Goal: Navigation & Orientation: Find specific page/section

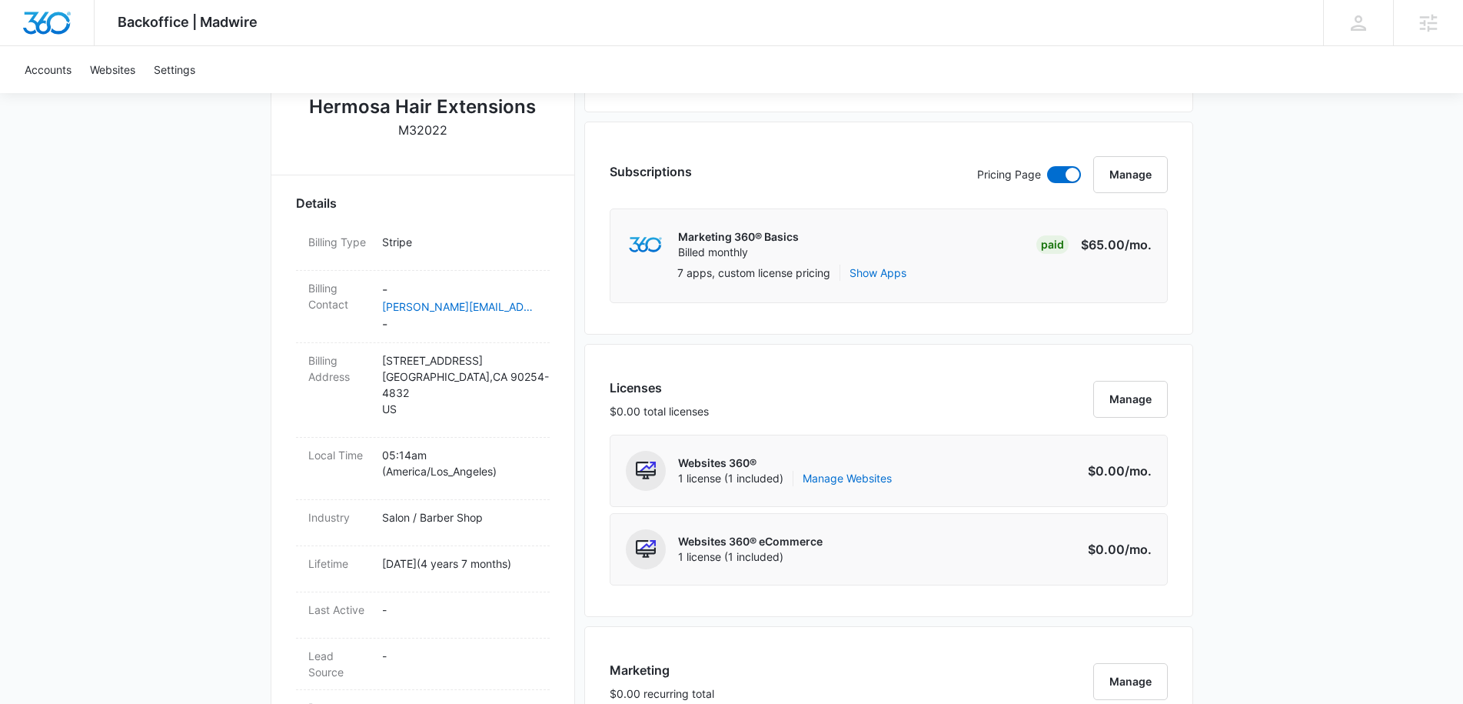
scroll to position [393, 0]
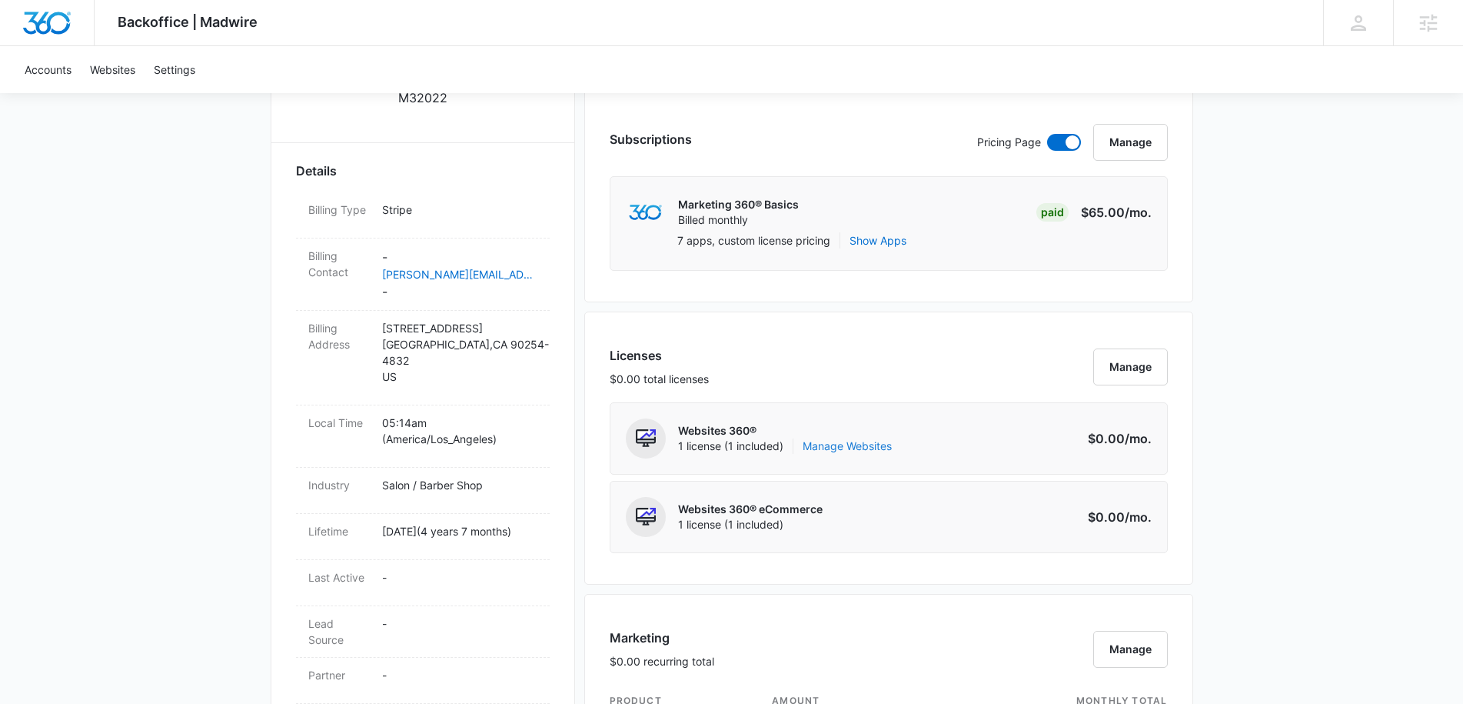
click at [881, 446] on link "Manage Websites" at bounding box center [847, 445] width 89 height 15
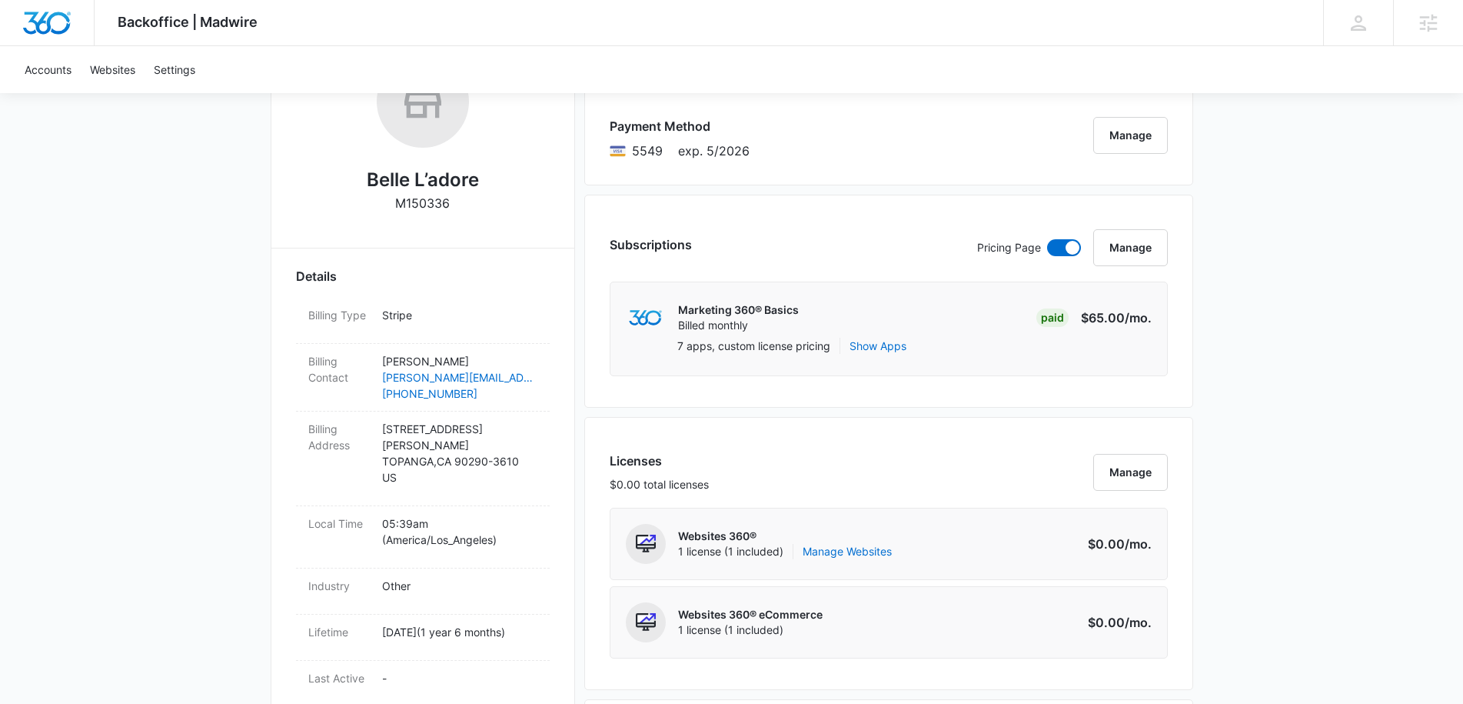
scroll to position [308, 0]
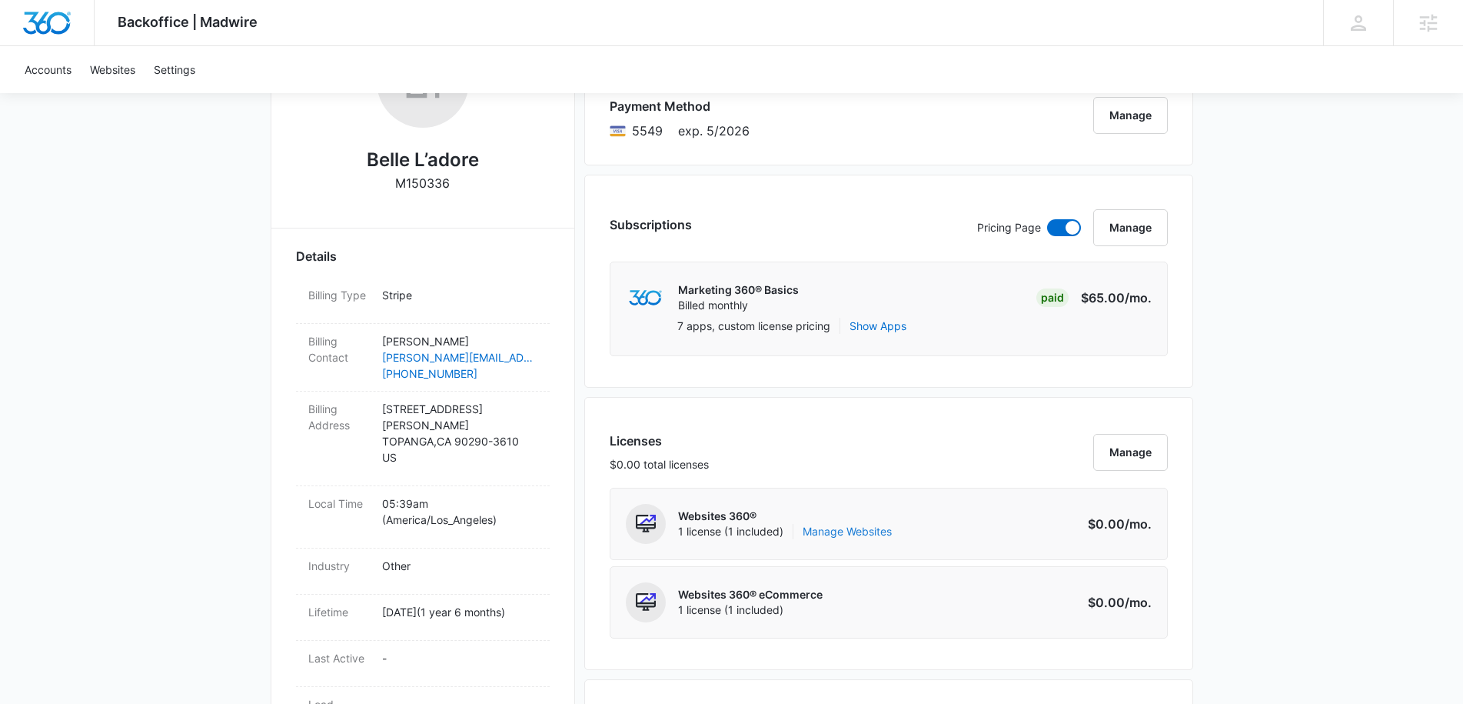
click at [874, 531] on link "Manage Websites" at bounding box center [847, 531] width 89 height 15
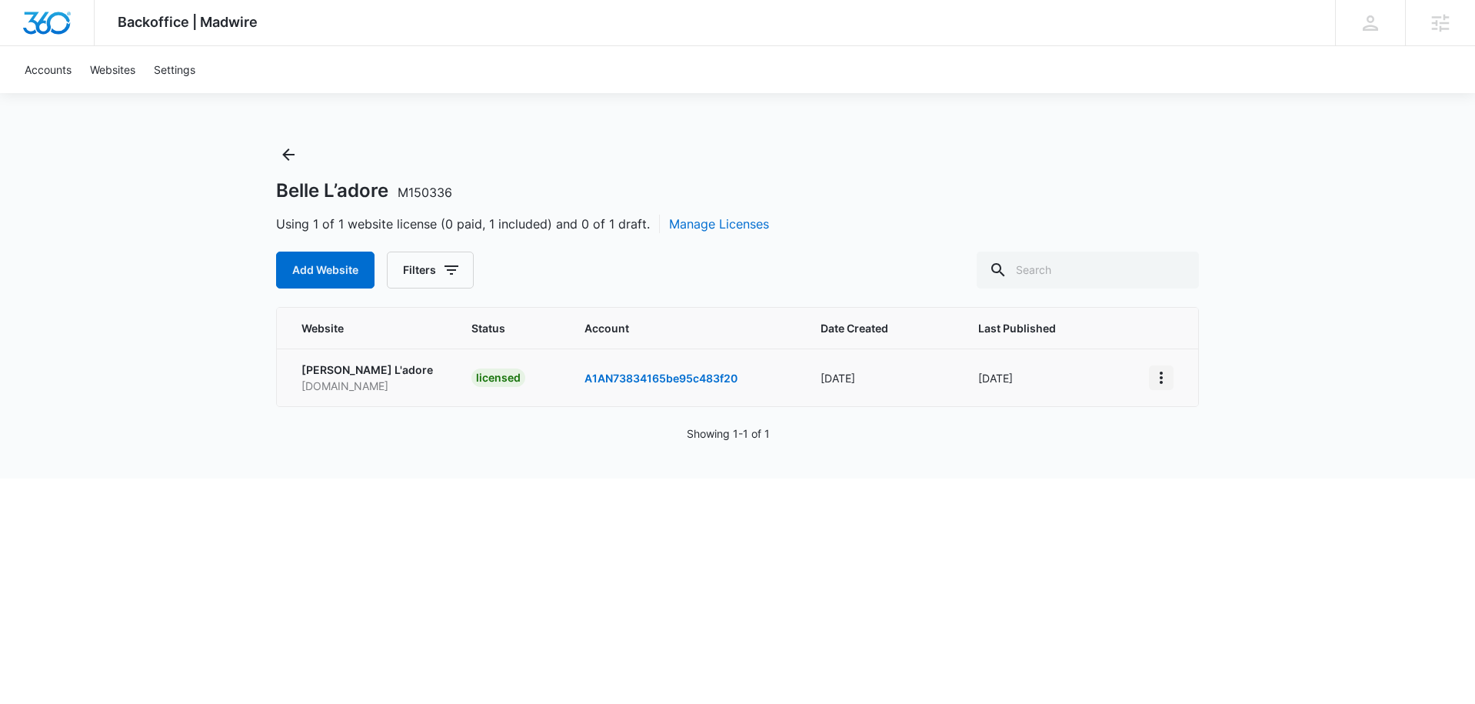
click at [1163, 382] on icon "View More" at bounding box center [1161, 377] width 18 height 18
click at [1209, 468] on link "Visit Website" at bounding box center [1200, 466] width 64 height 13
click at [1156, 378] on icon "View More" at bounding box center [1161, 377] width 18 height 18
click at [1200, 444] on link "Edit Website" at bounding box center [1199, 443] width 62 height 13
